Goal: Find specific page/section: Find specific page/section

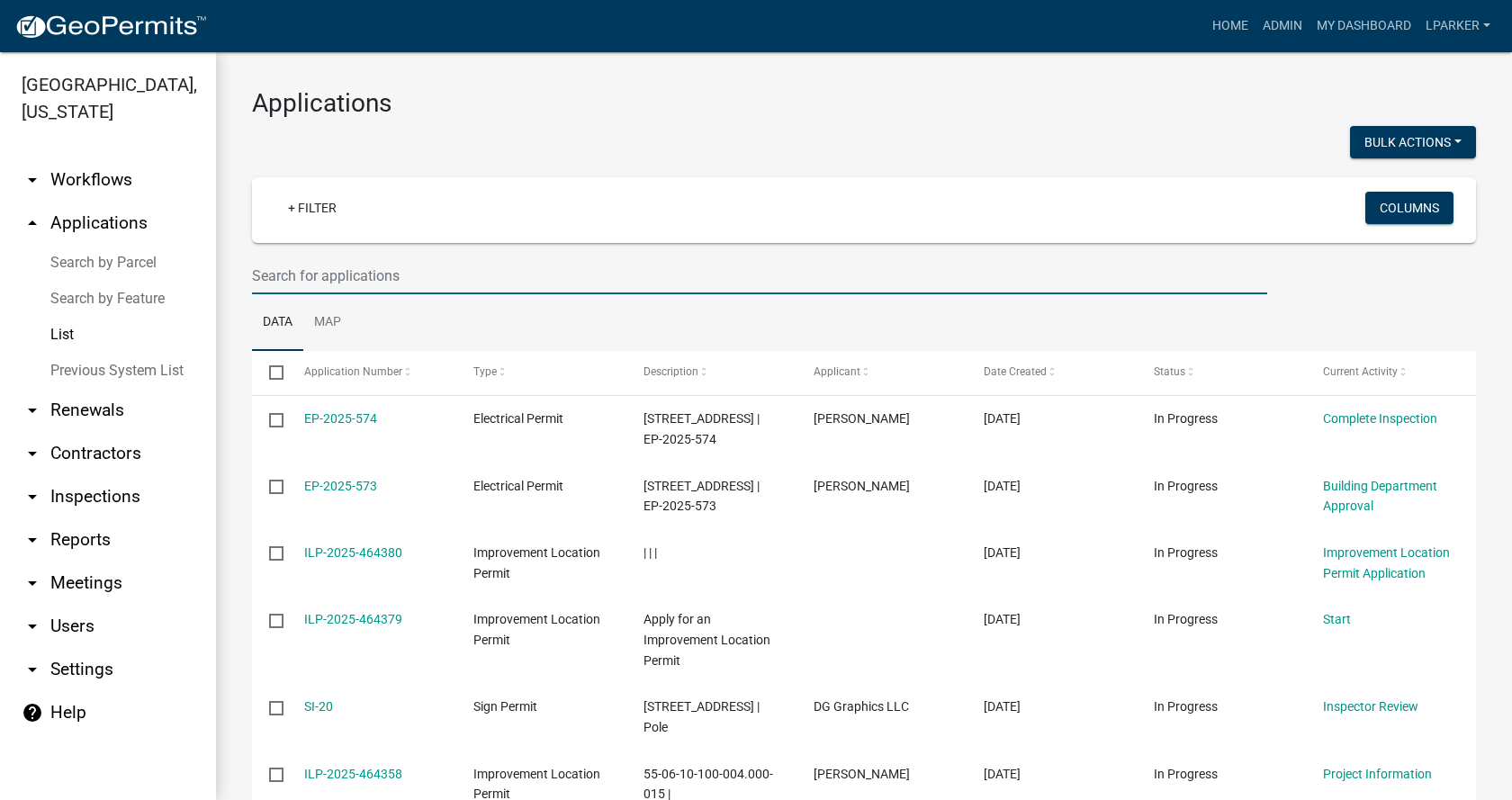
click at [92, 259] on link "Search by Parcel" at bounding box center [108, 262] width 216 height 36
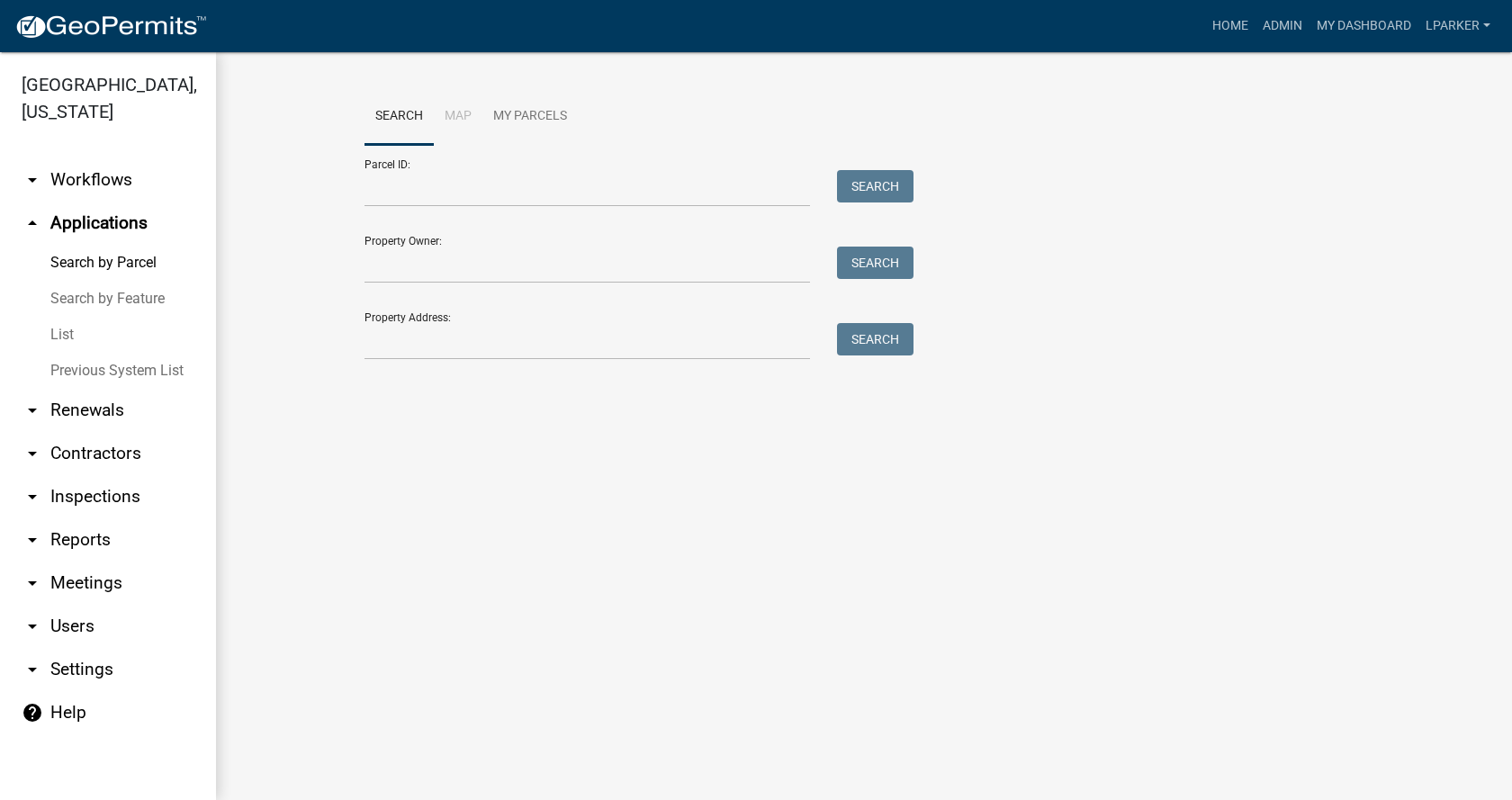
click at [76, 296] on link "Search by Feature" at bounding box center [108, 298] width 216 height 36
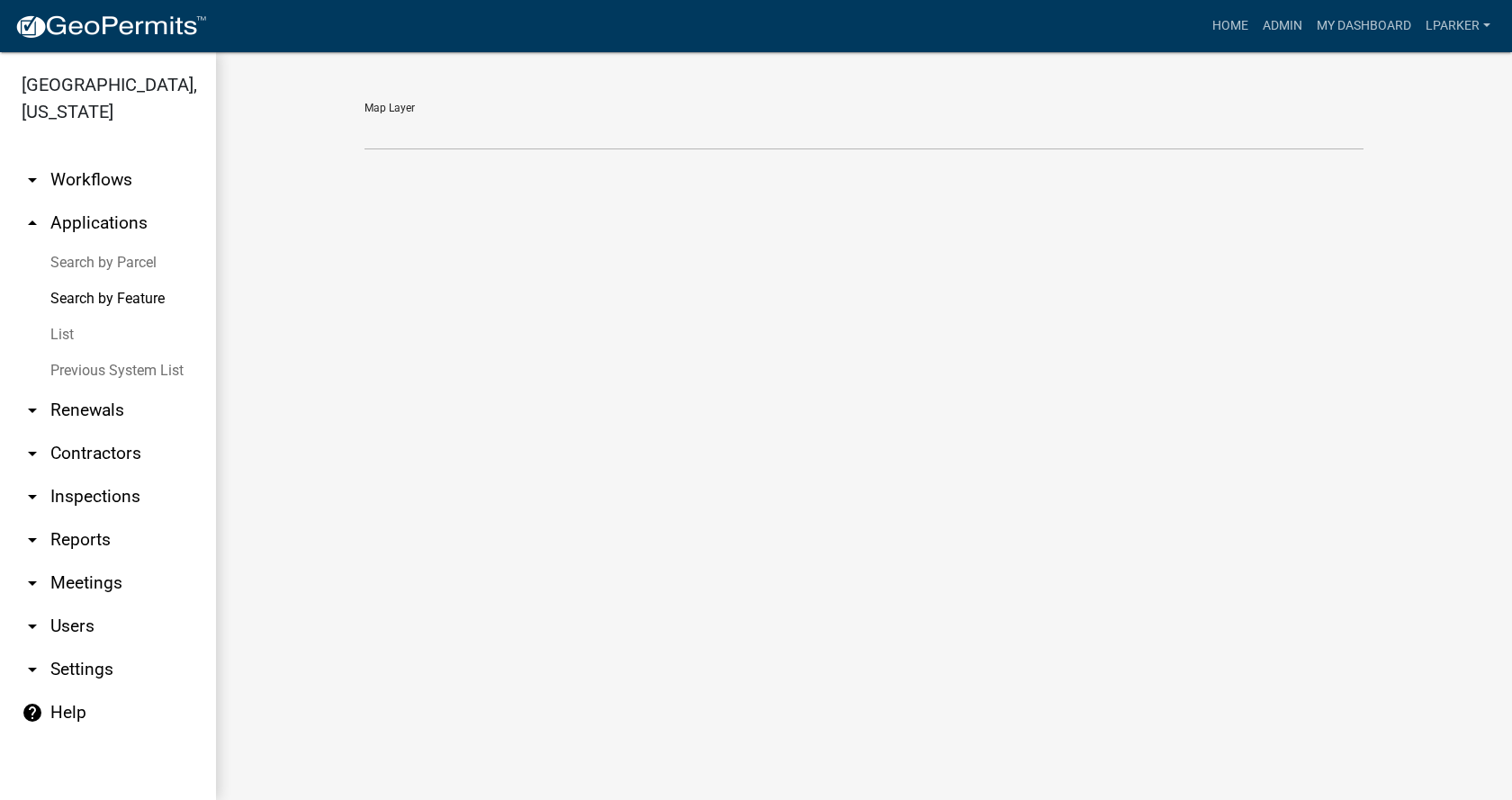
click at [62, 327] on link "List" at bounding box center [108, 334] width 216 height 36
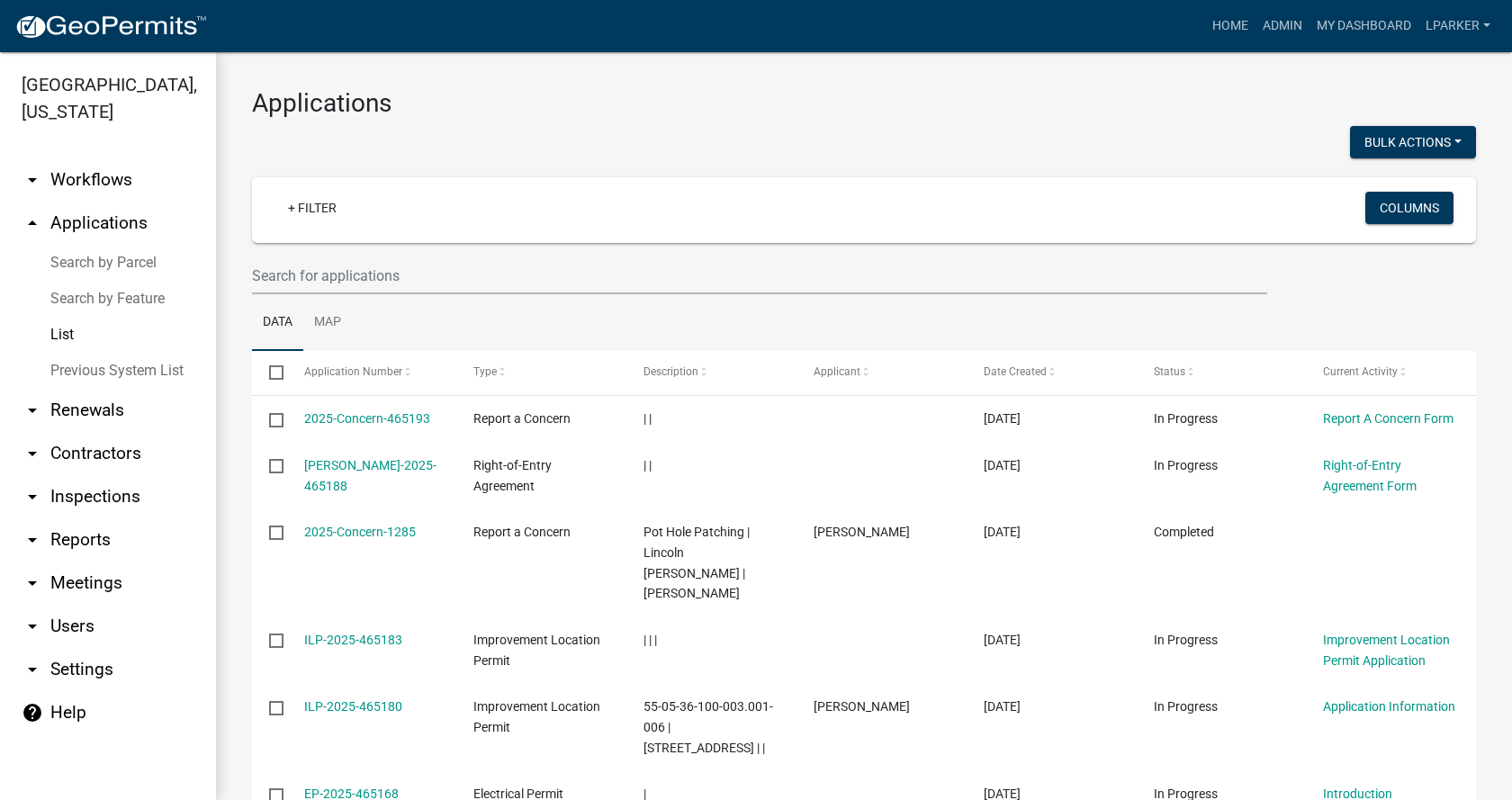
click at [76, 258] on link "Search by Parcel" at bounding box center [108, 262] width 216 height 36
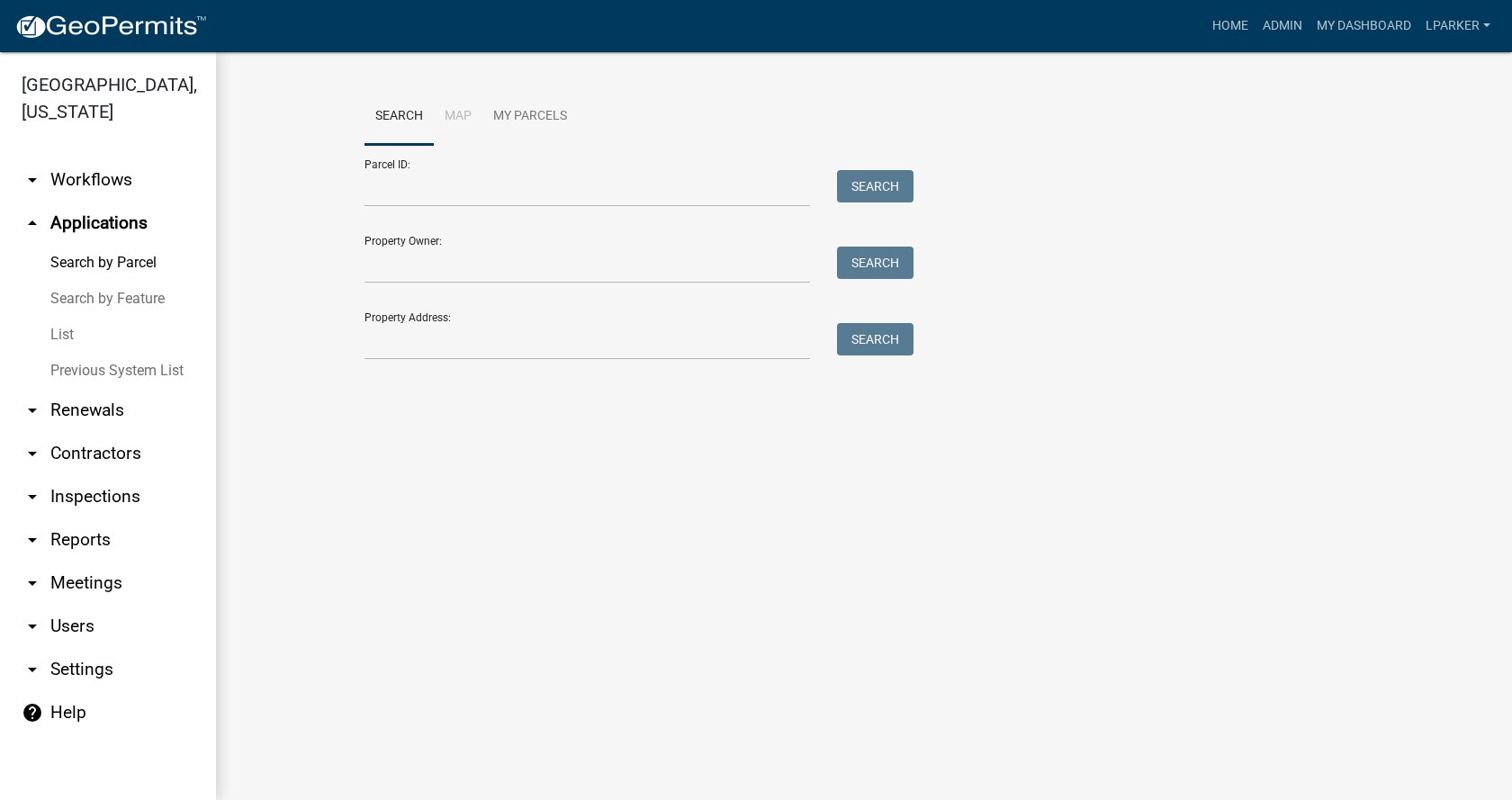
click at [76, 293] on link "Search by Feature" at bounding box center [108, 298] width 216 height 36
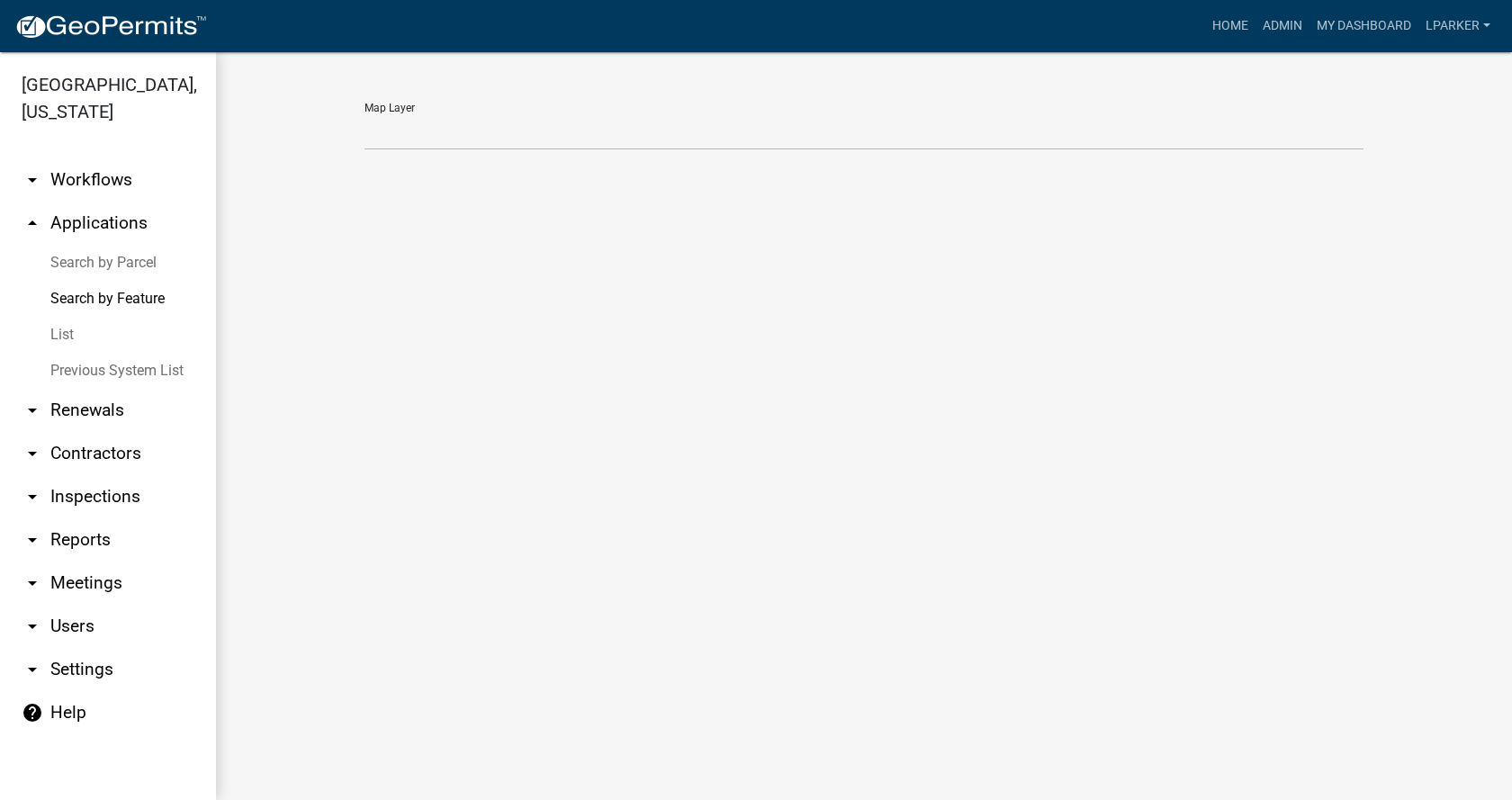
click at [60, 331] on link "List" at bounding box center [108, 334] width 216 height 36
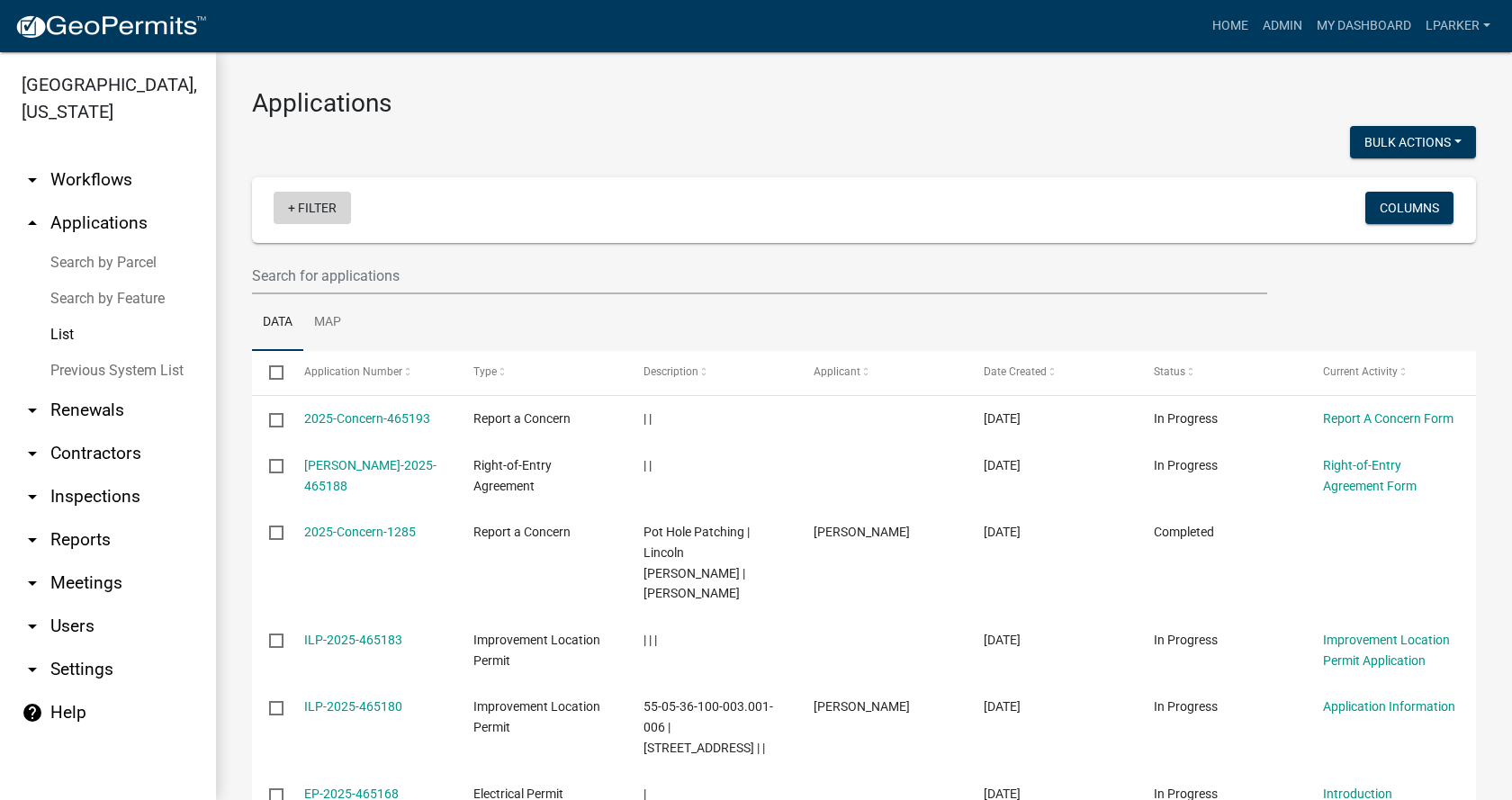
click at [320, 208] on link "+ Filter" at bounding box center [312, 207] width 77 height 32
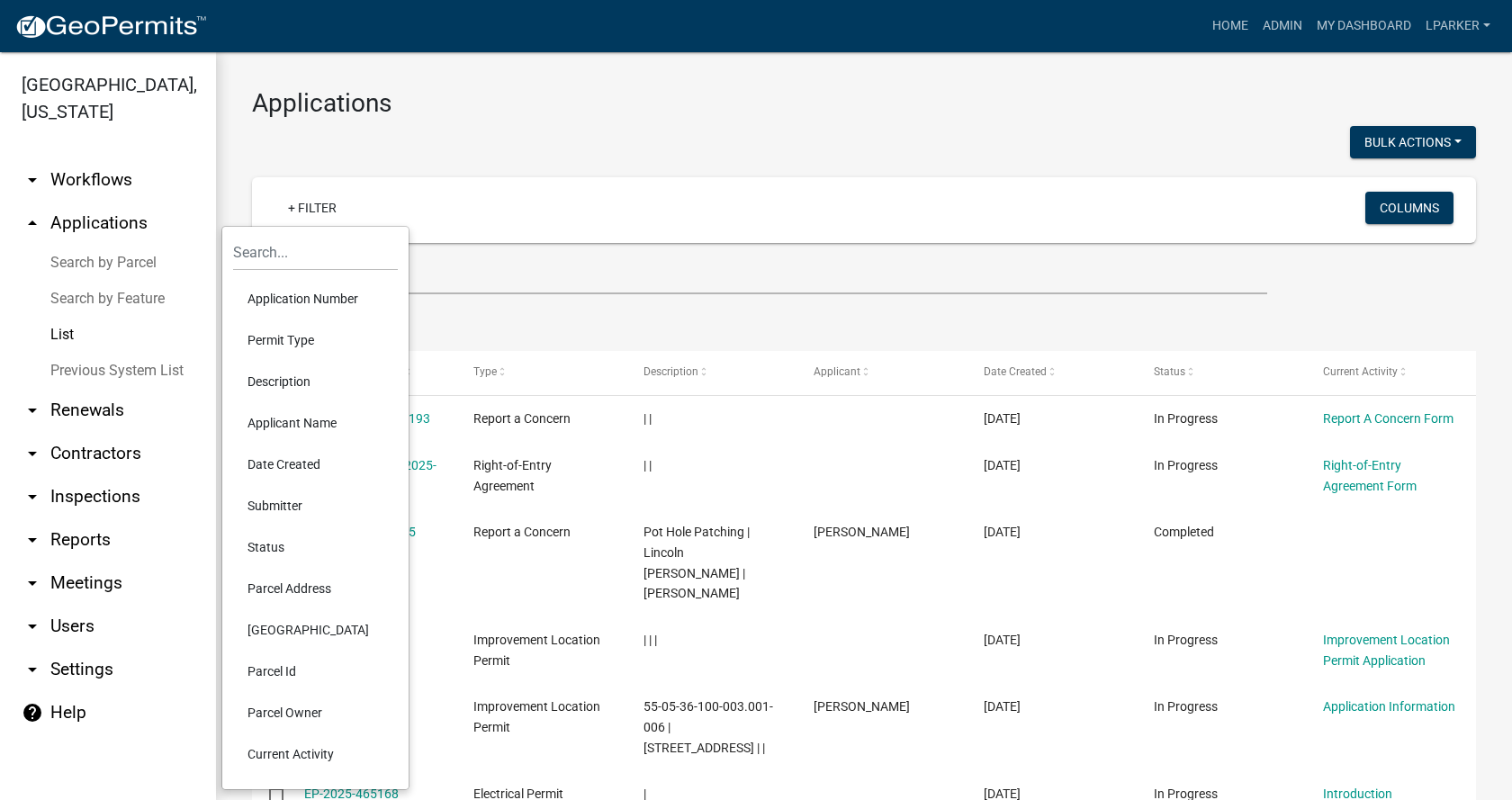
scroll to position [90, 0]
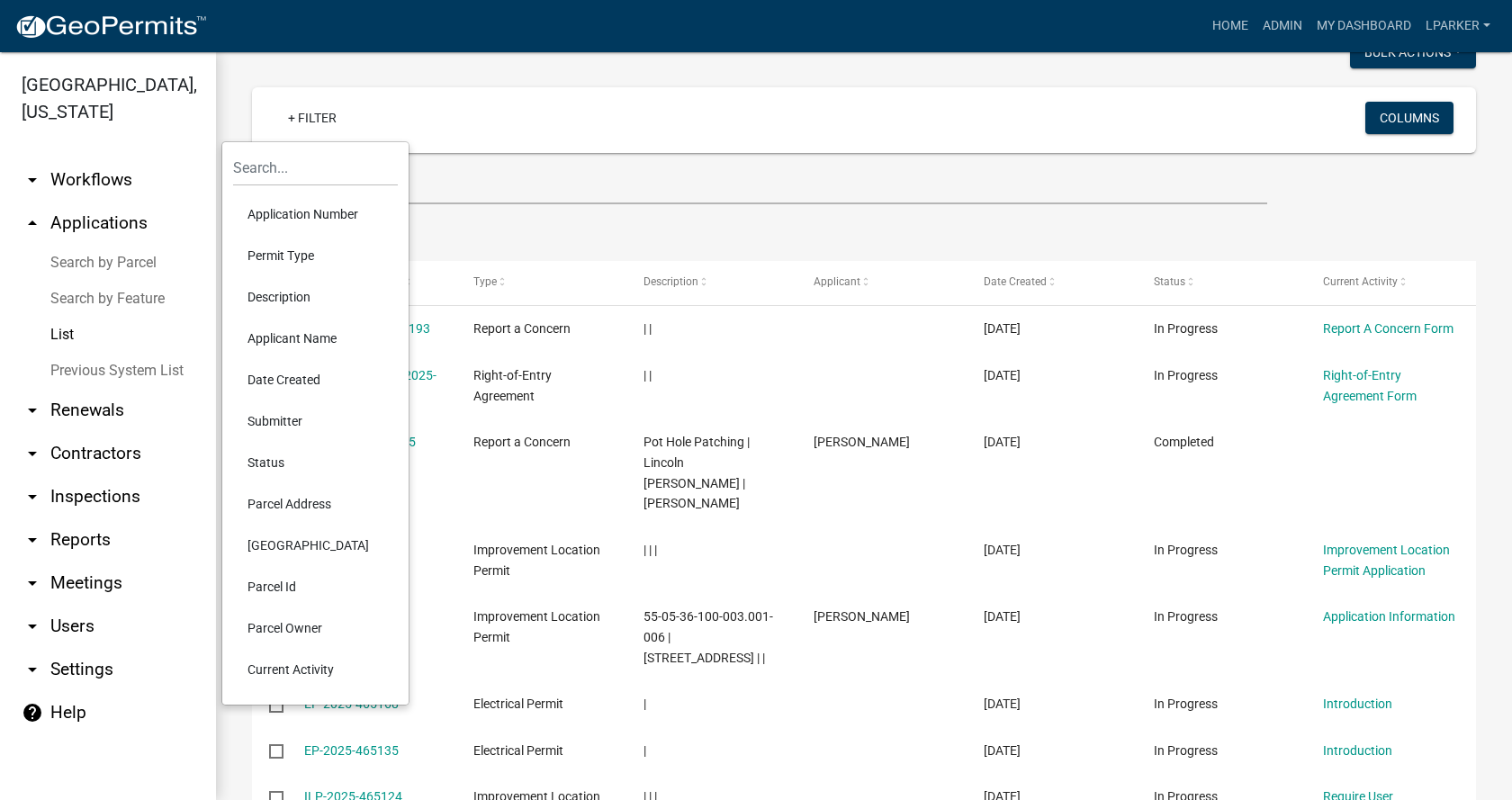
click at [275, 337] on li "Applicant Name" at bounding box center [315, 338] width 165 height 41
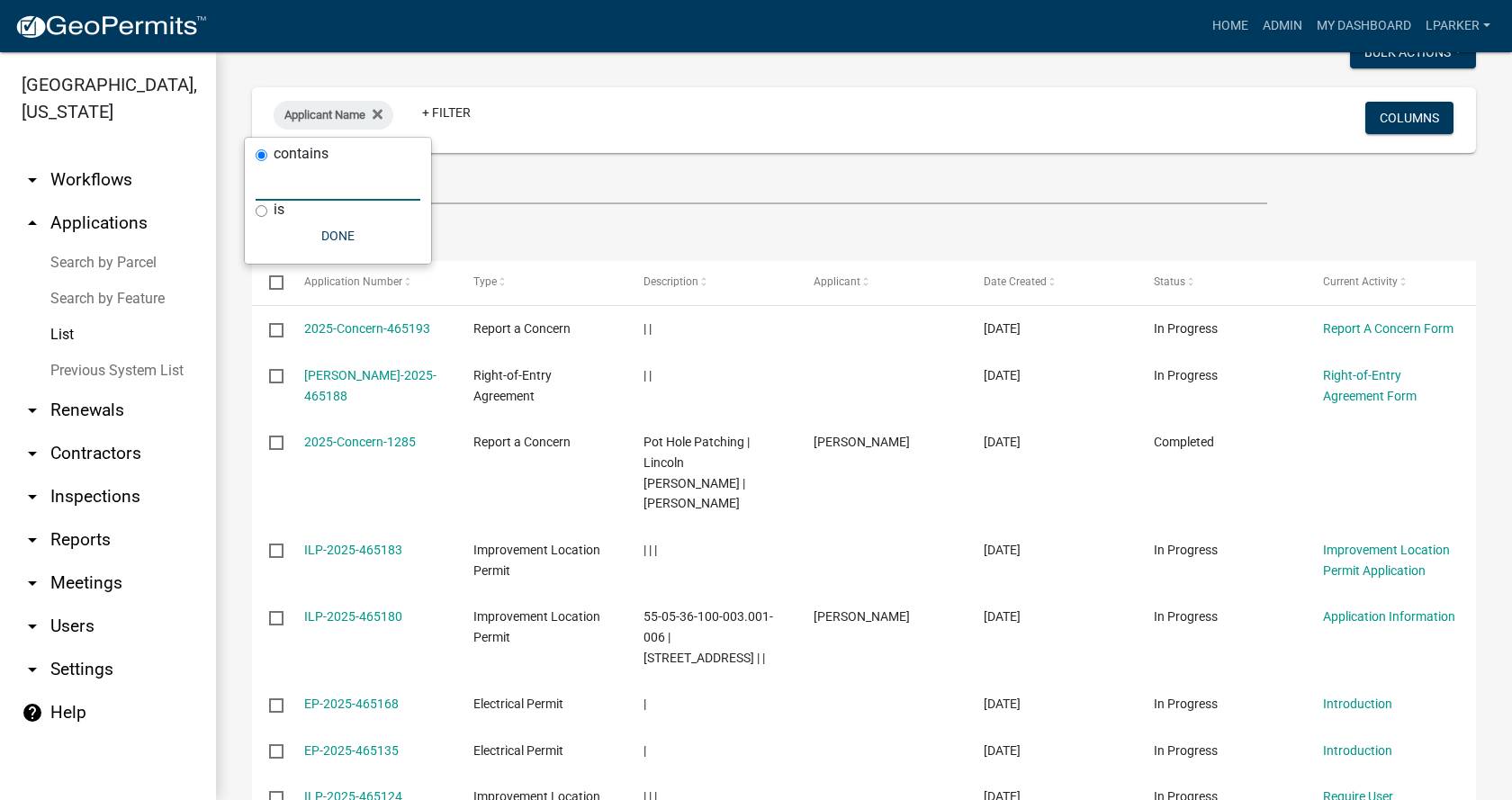
drag, startPoint x: 318, startPoint y: 191, endPoint x: 348, endPoint y: 191, distance: 30.0
click at [317, 191] on input "text" at bounding box center [338, 182] width 165 height 37
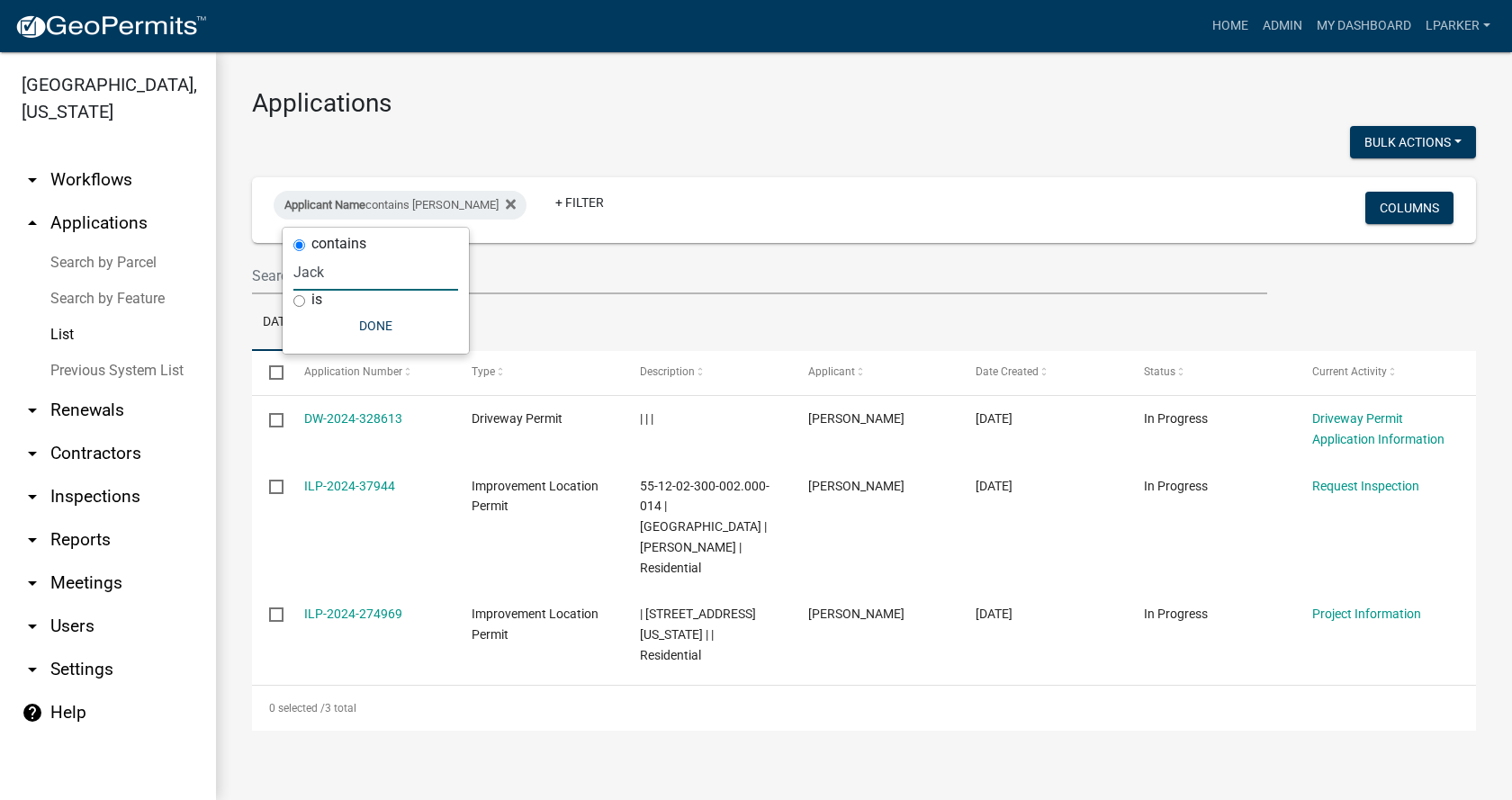
scroll to position [0, 0]
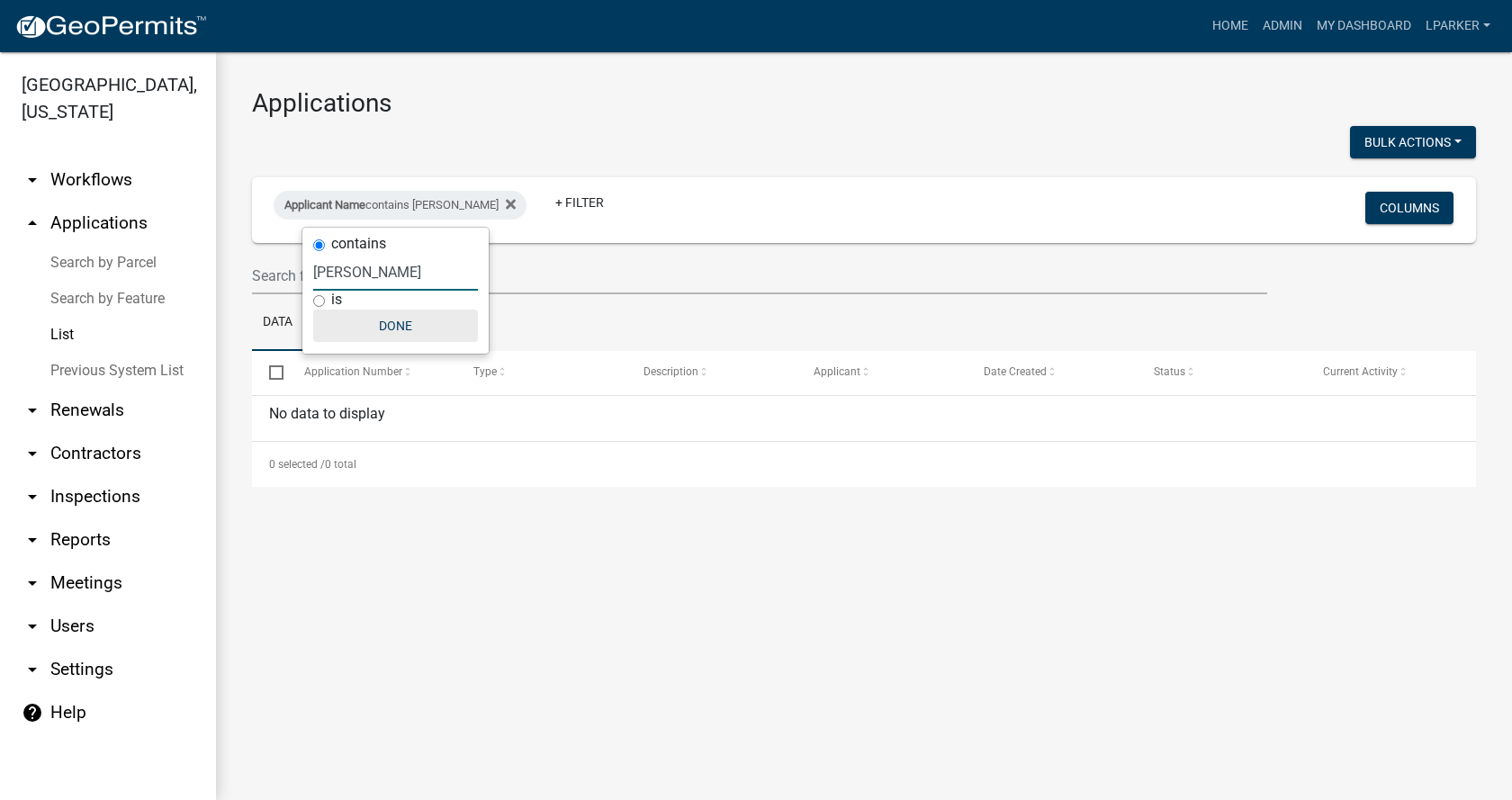
type input "[PERSON_NAME]"
click at [390, 321] on button "Done" at bounding box center [395, 325] width 165 height 32
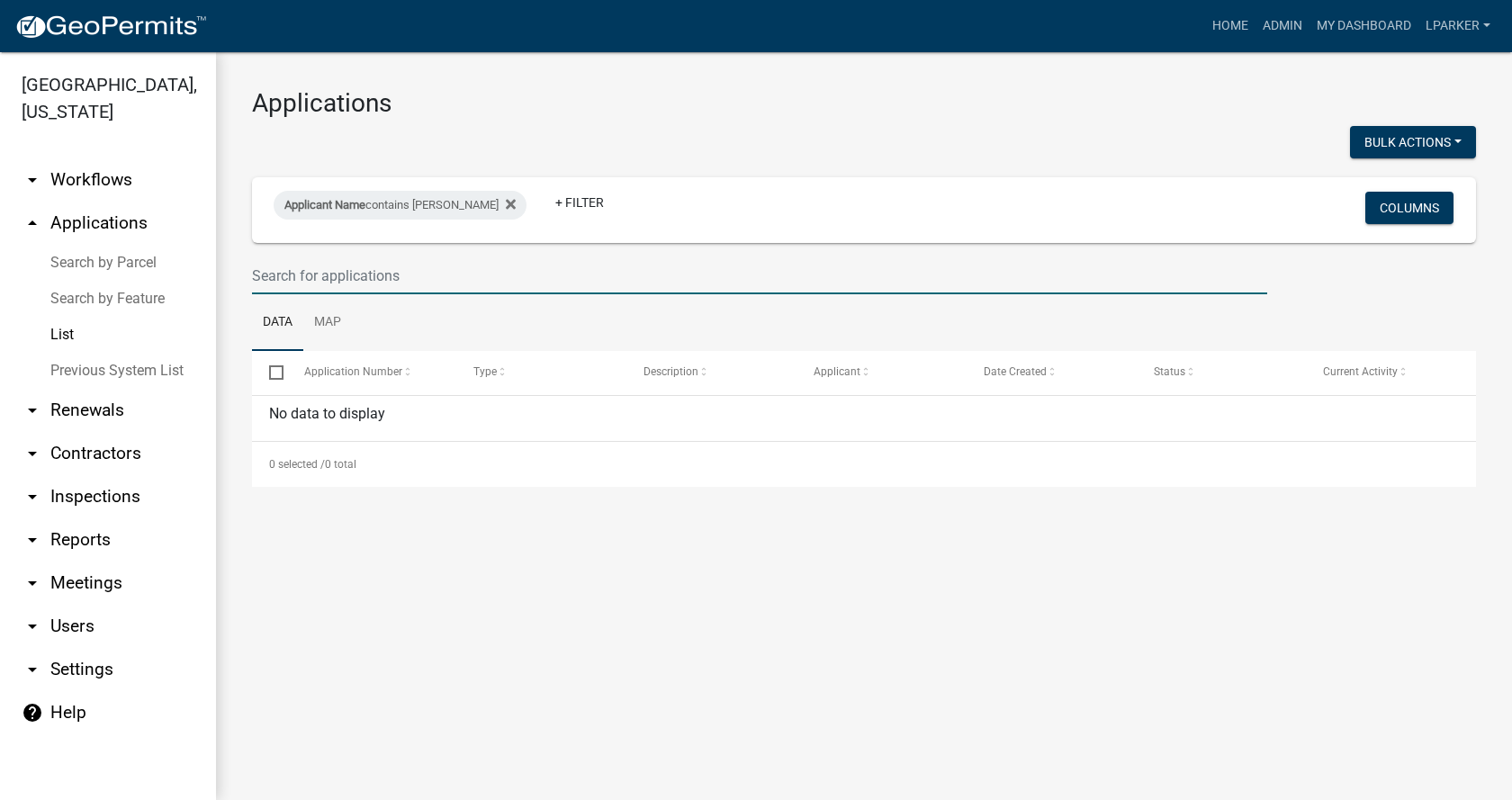
click at [311, 272] on input "text" at bounding box center [760, 276] width 1015 height 37
type input "[PERSON_NAME]"
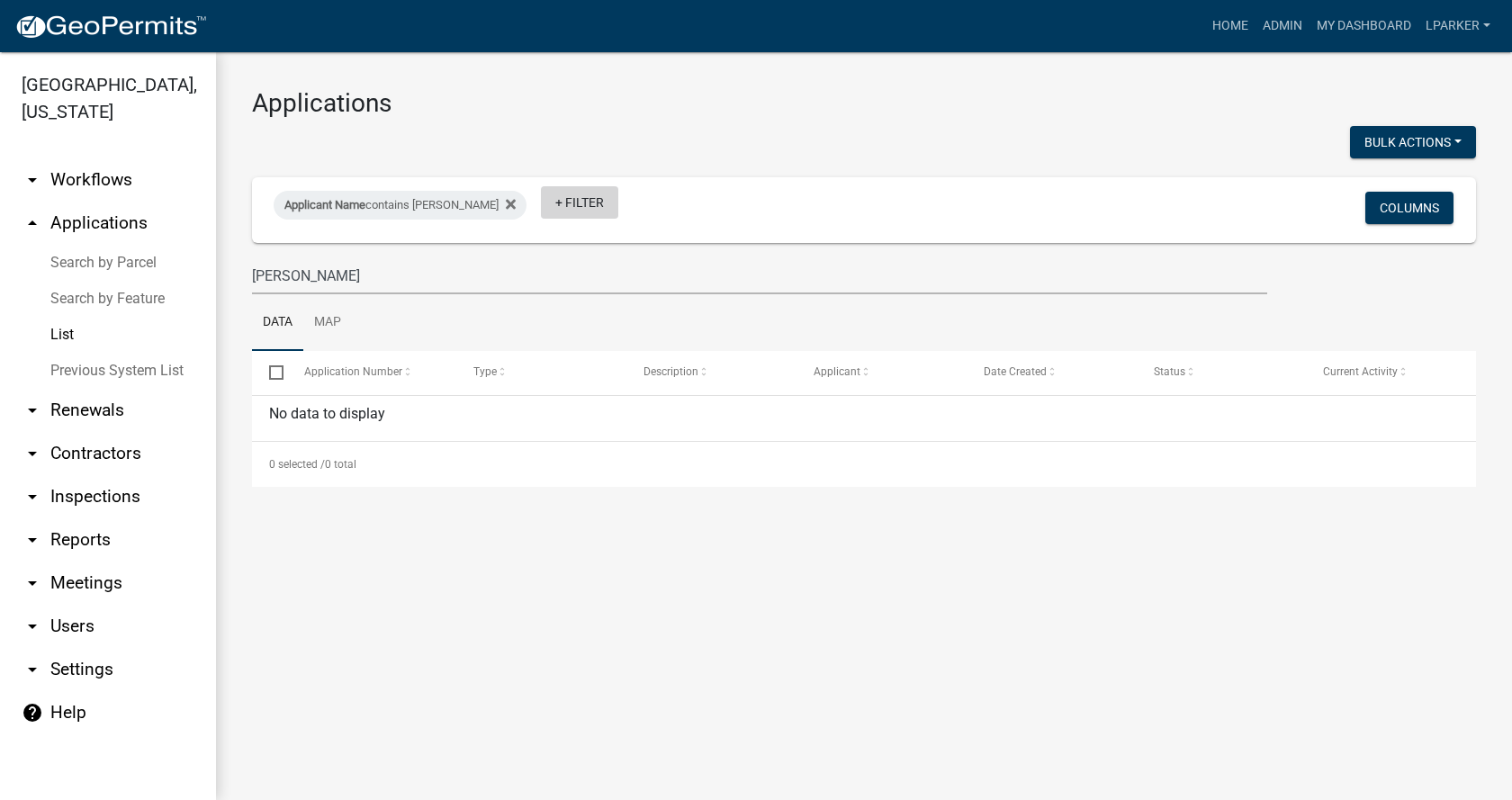
click at [566, 198] on link "+ Filter" at bounding box center [579, 202] width 77 height 32
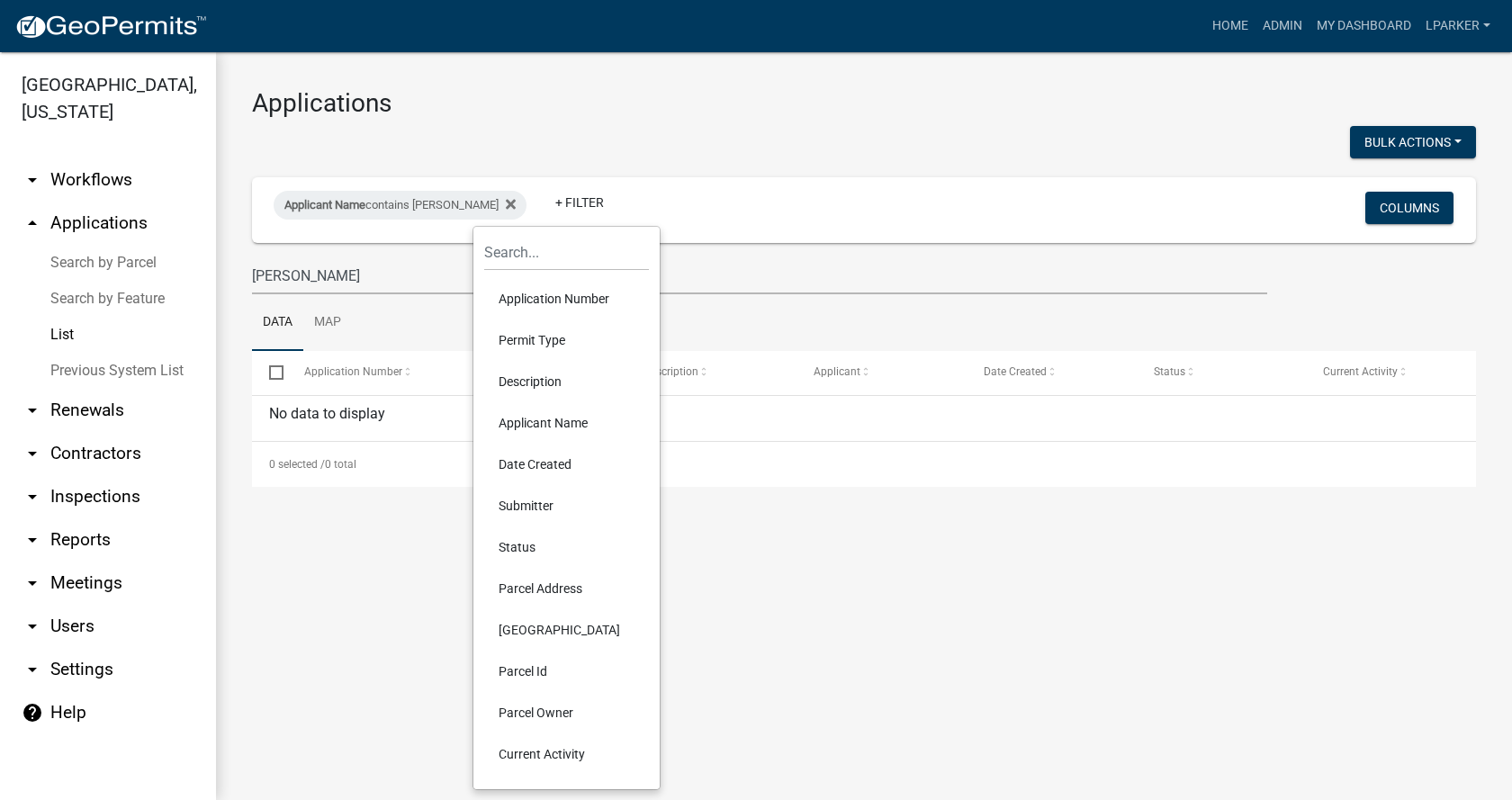
click at [529, 500] on li "Submitter" at bounding box center [566, 505] width 165 height 41
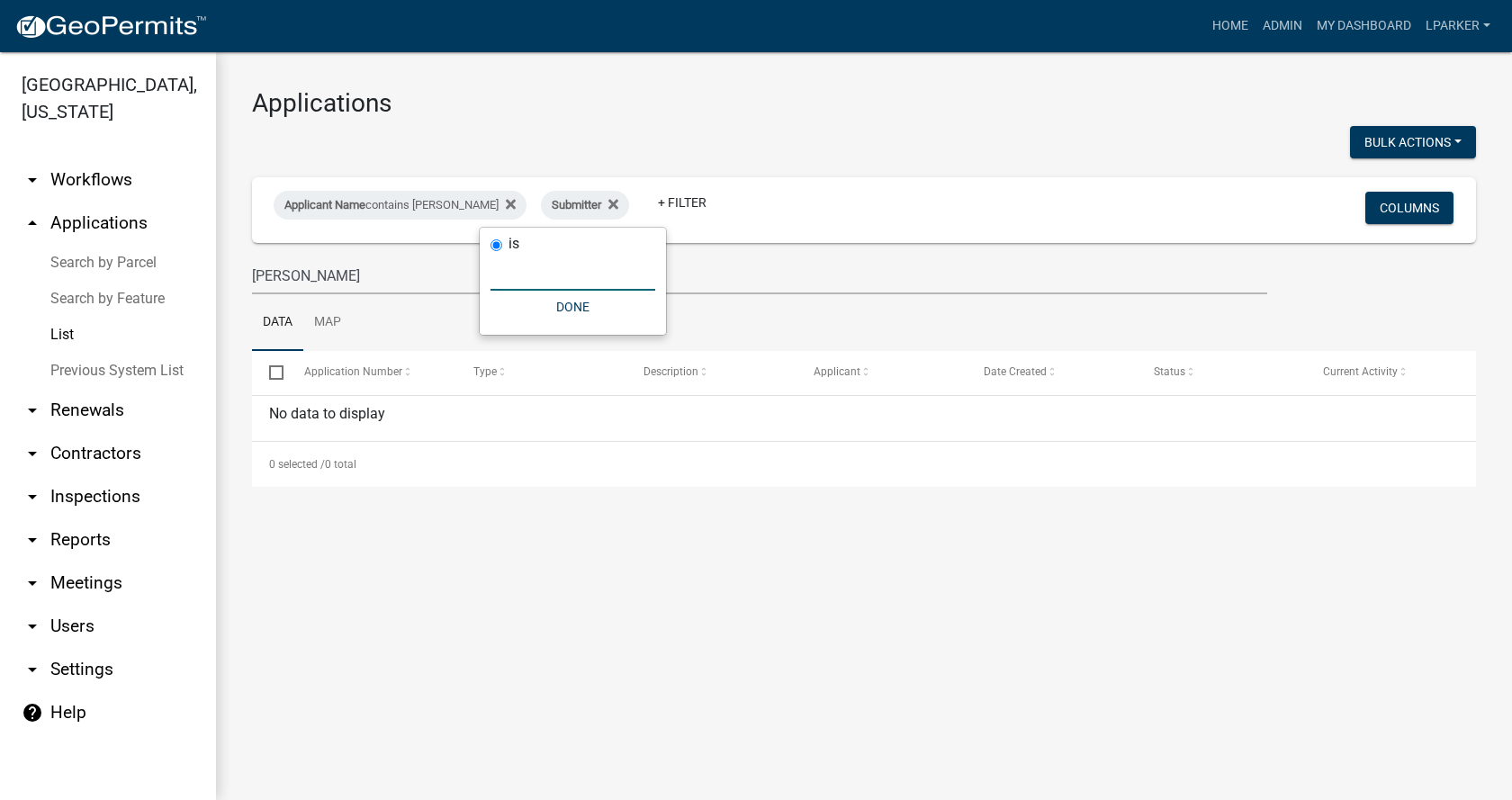
click at [510, 280] on input "text" at bounding box center [573, 272] width 165 height 37
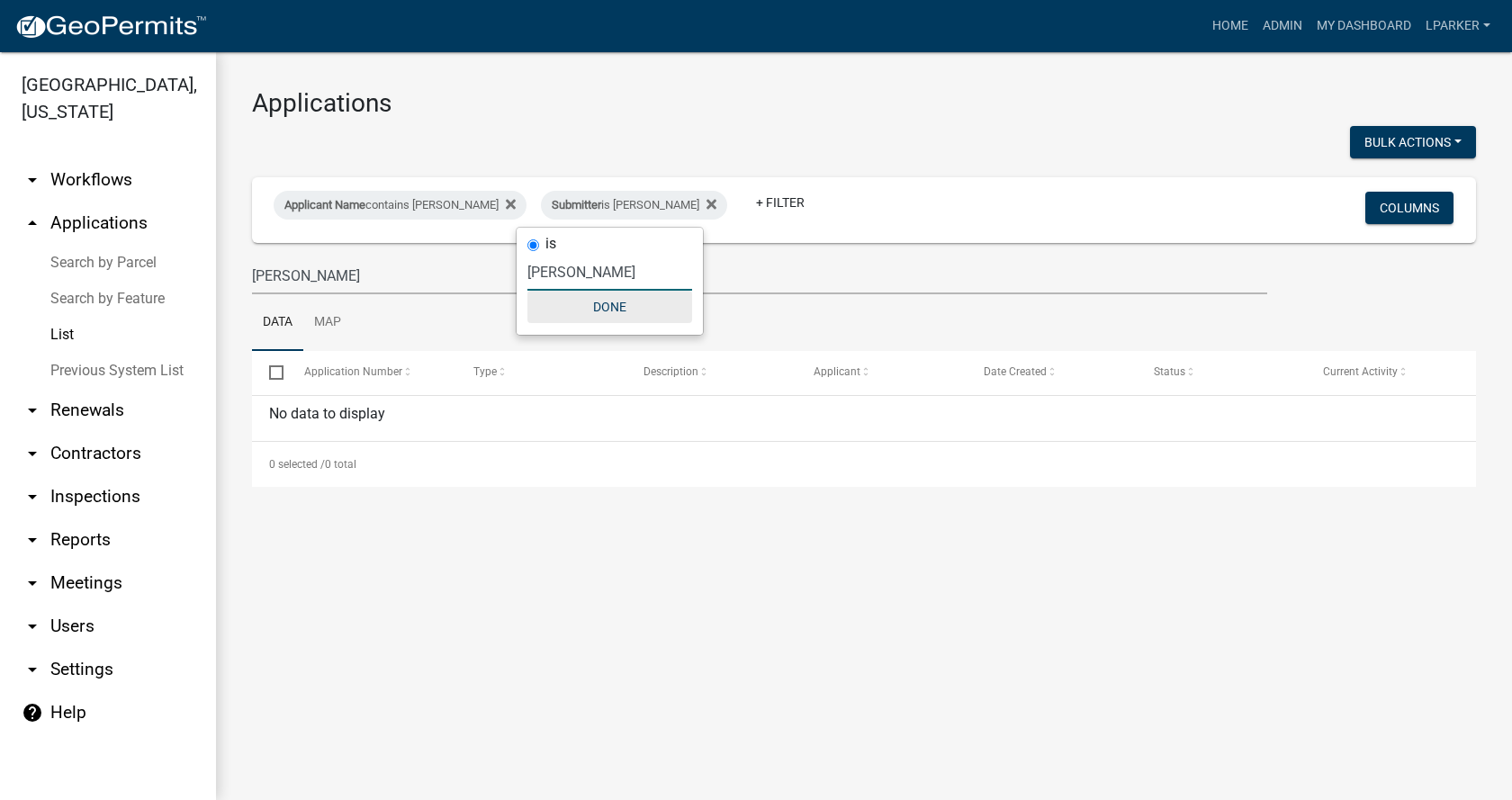
type input "[PERSON_NAME]"
click at [609, 309] on button "Done" at bounding box center [610, 307] width 165 height 32
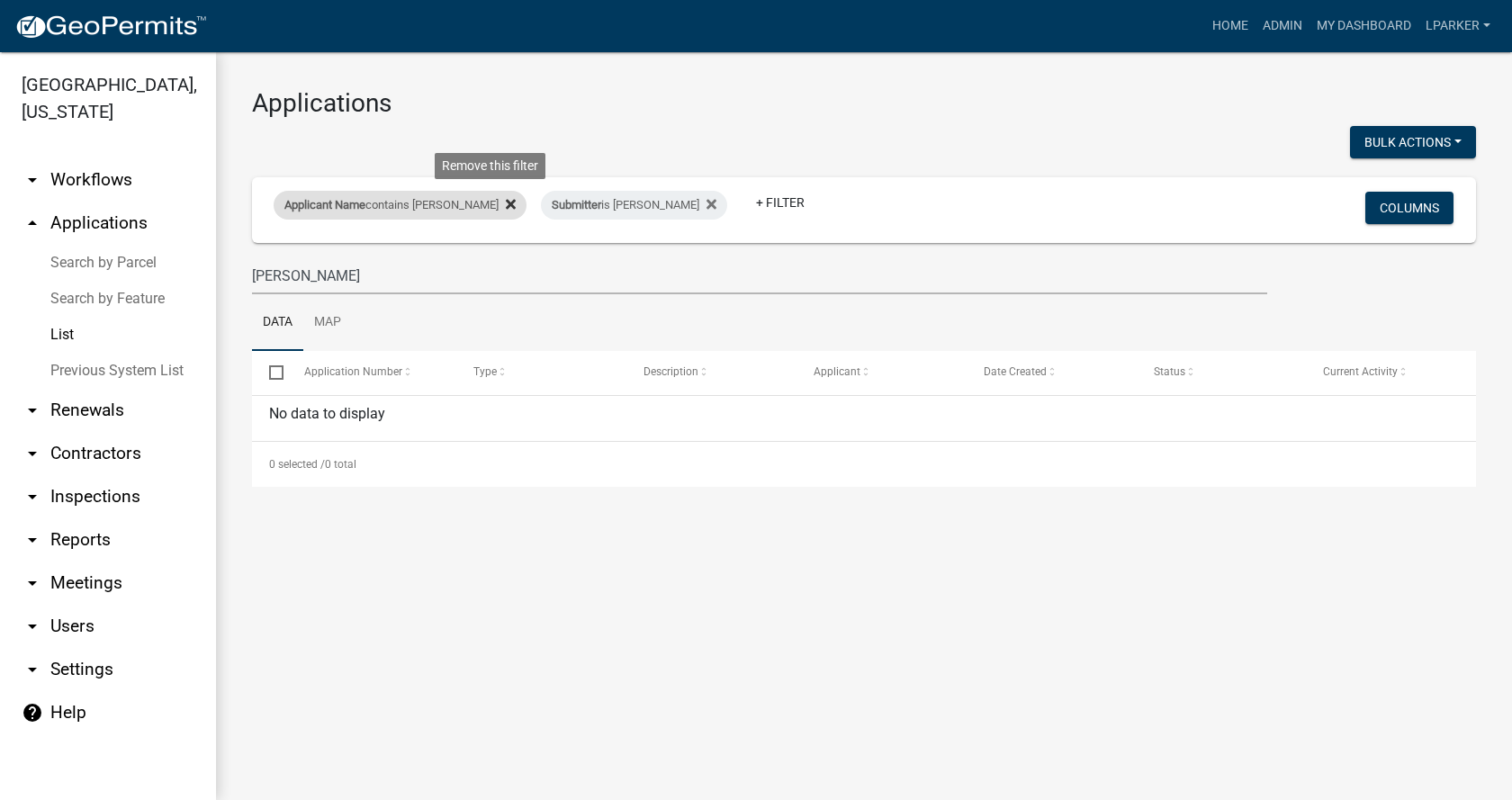
click at [506, 205] on icon at bounding box center [510, 204] width 10 height 15
click at [439, 206] on icon at bounding box center [444, 203] width 10 height 10
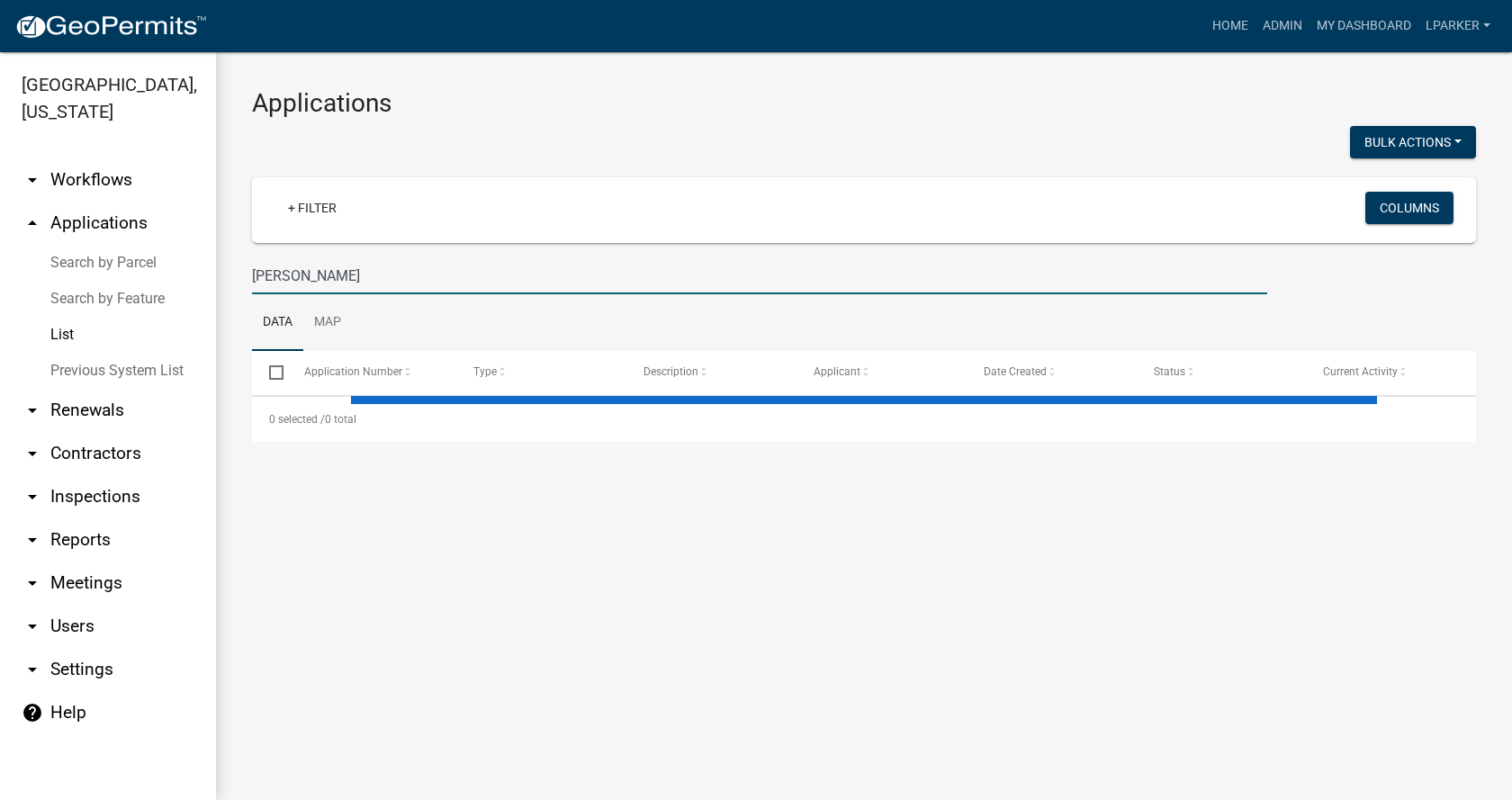
drag, startPoint x: 344, startPoint y: 279, endPoint x: 217, endPoint y: 280, distance: 127.0
click at [222, 279] on div "Applications Bulk Actions Void + Filter Columns [PERSON_NAME] Data Map Select A…" at bounding box center [864, 265] width 1296 height 425
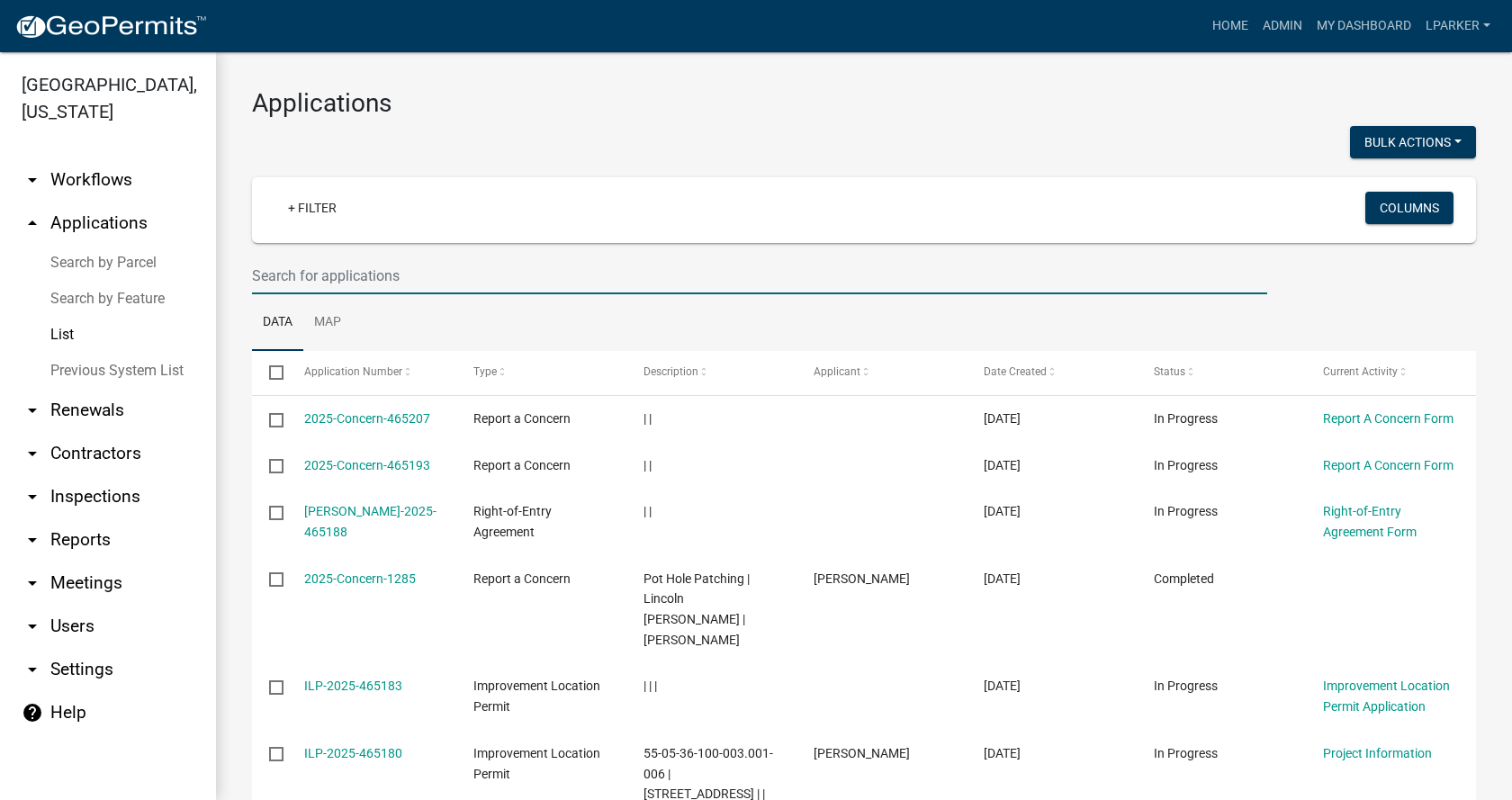
click at [64, 331] on link "List" at bounding box center [108, 334] width 216 height 36
